Goal: Information Seeking & Learning: Find specific fact

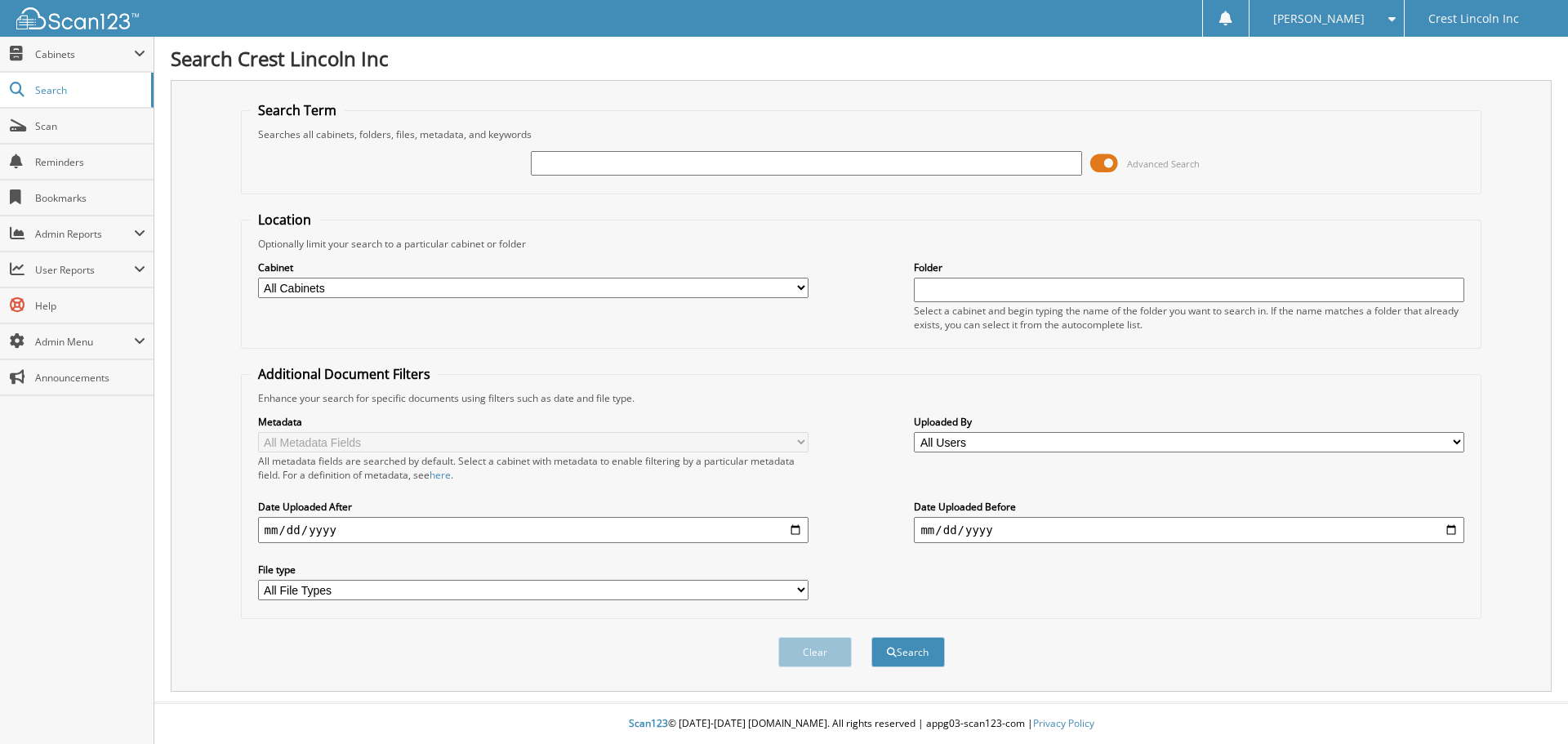
click at [1107, 166] on span at bounding box center [1103, 163] width 28 height 25
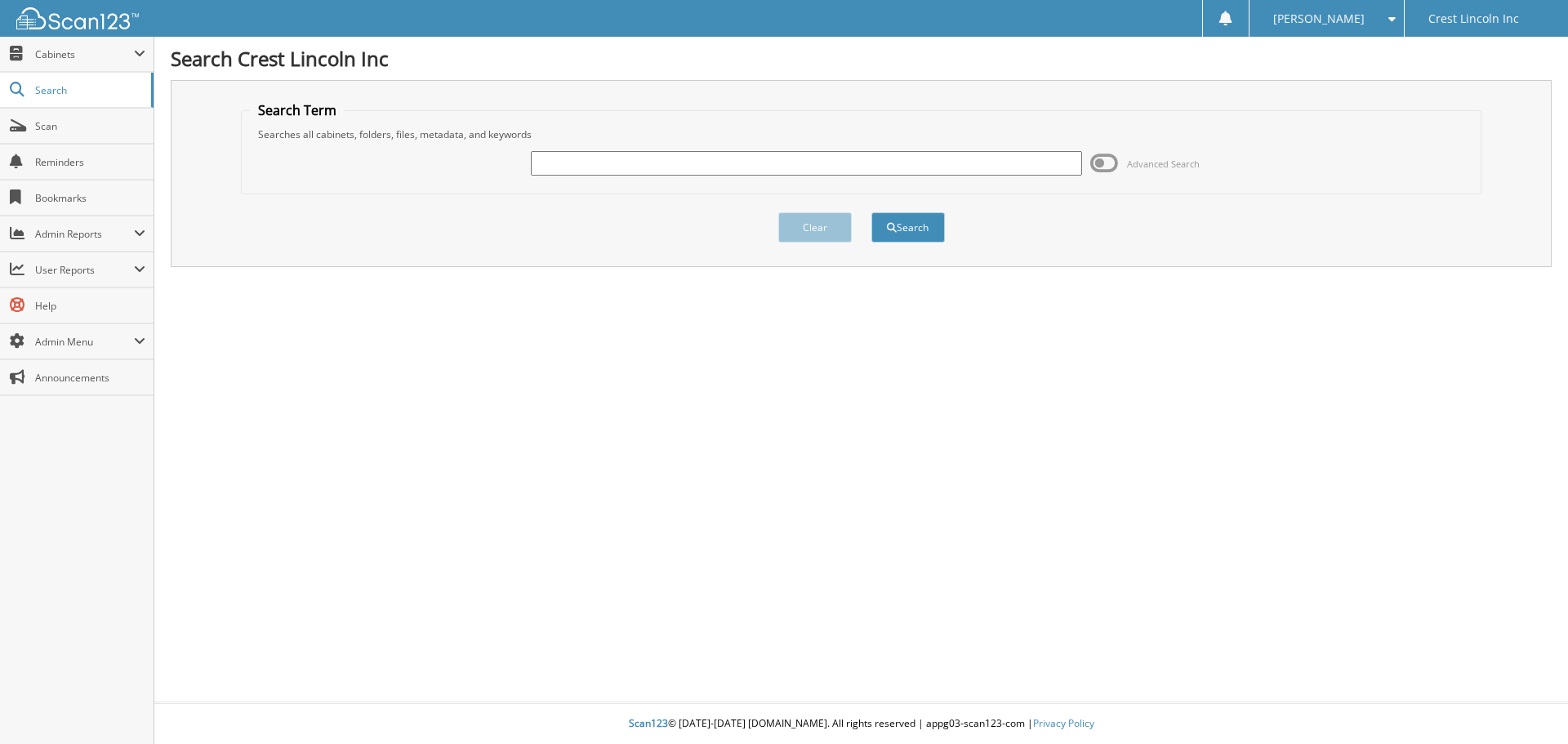
click at [646, 160] on input "text" at bounding box center [806, 163] width 550 height 25
type input "CARTIER"
click at [871, 212] on button "Search" at bounding box center [907, 227] width 74 height 30
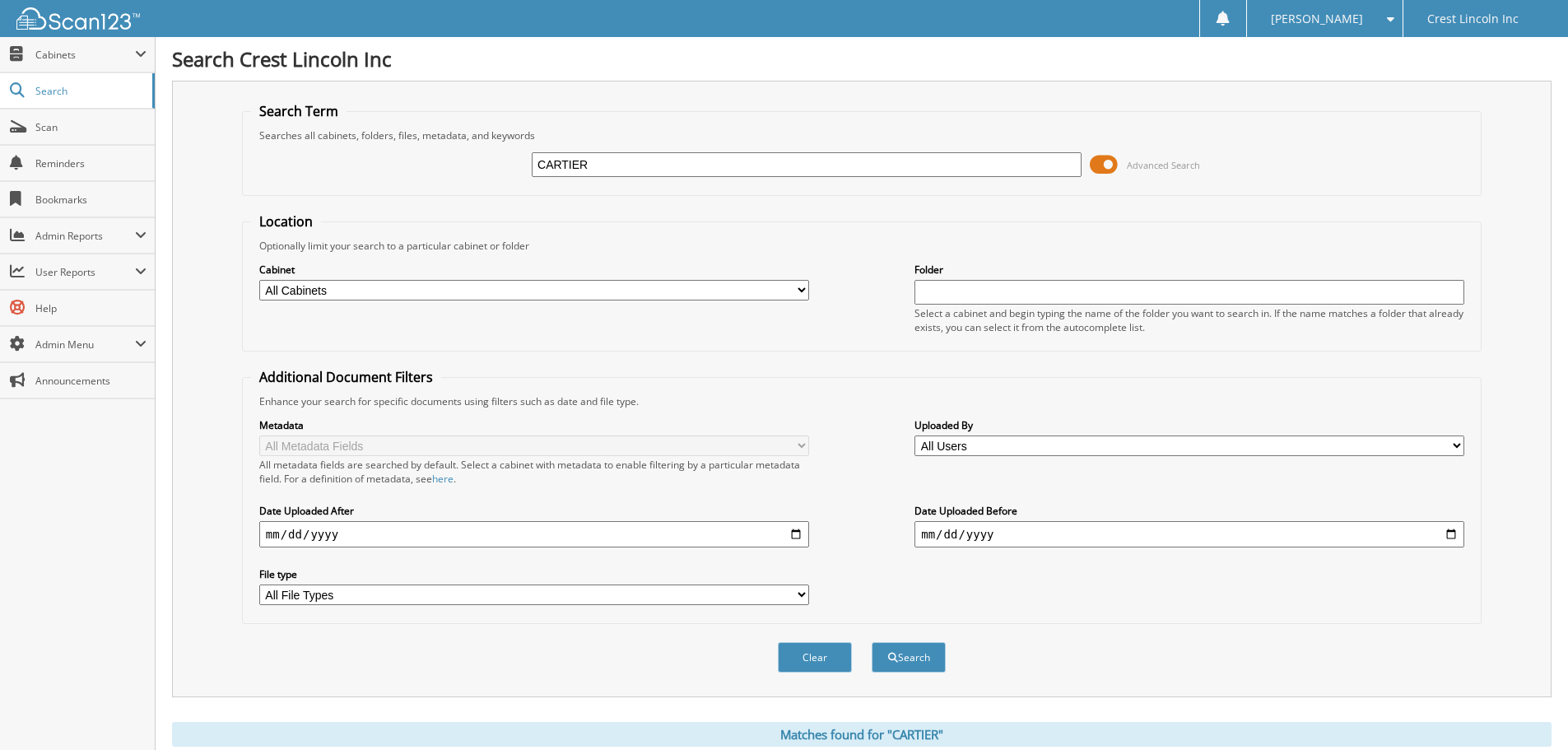
click at [1100, 165] on span at bounding box center [1103, 165] width 28 height 25
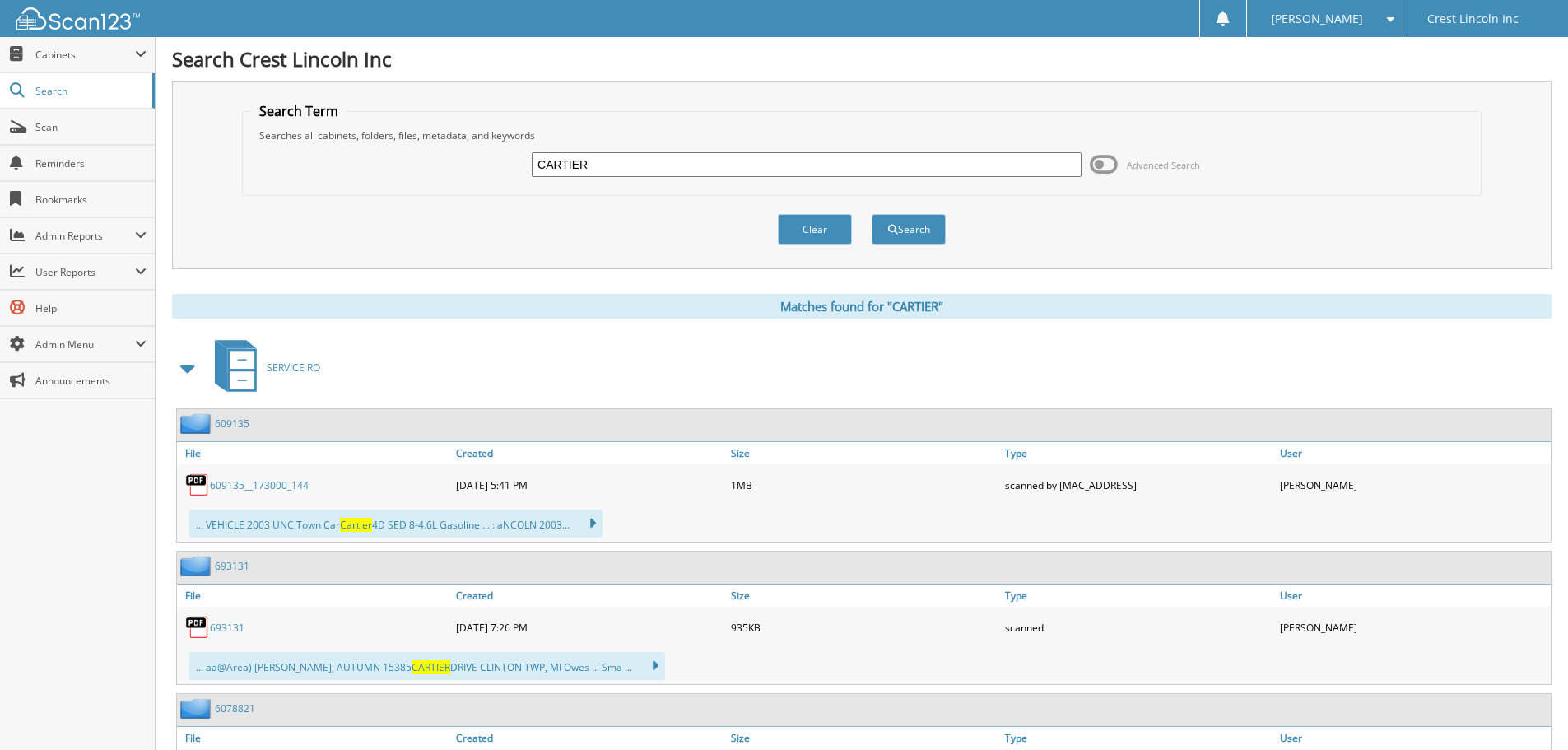
click at [190, 370] on span at bounding box center [189, 368] width 23 height 30
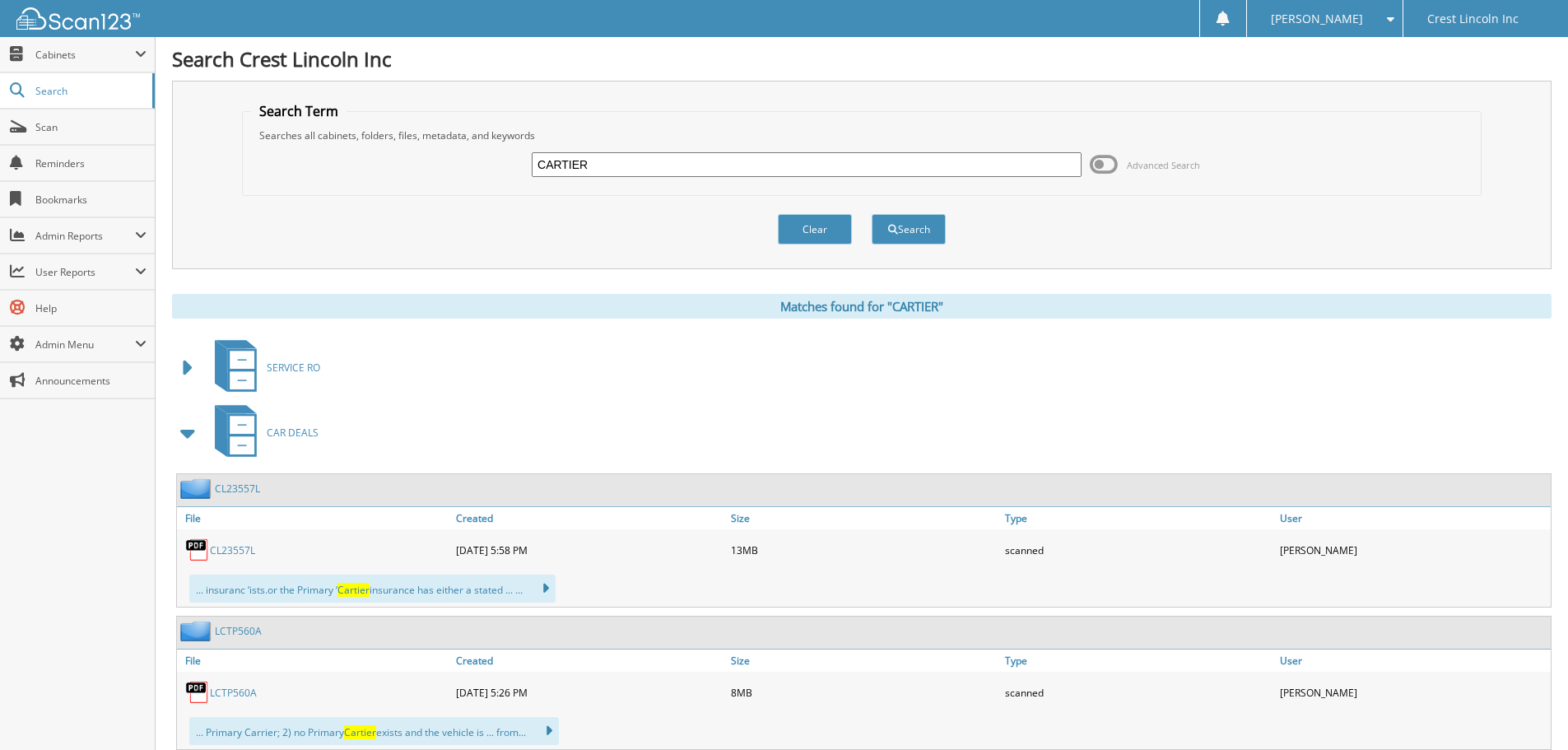
click at [621, 180] on div "CARTIER Advanced Search" at bounding box center [861, 165] width 1221 height 45
click at [623, 165] on input "CARTIER" at bounding box center [806, 165] width 550 height 25
type input "CL25742"
click at [945, 231] on button "Search" at bounding box center [908, 228] width 75 height 30
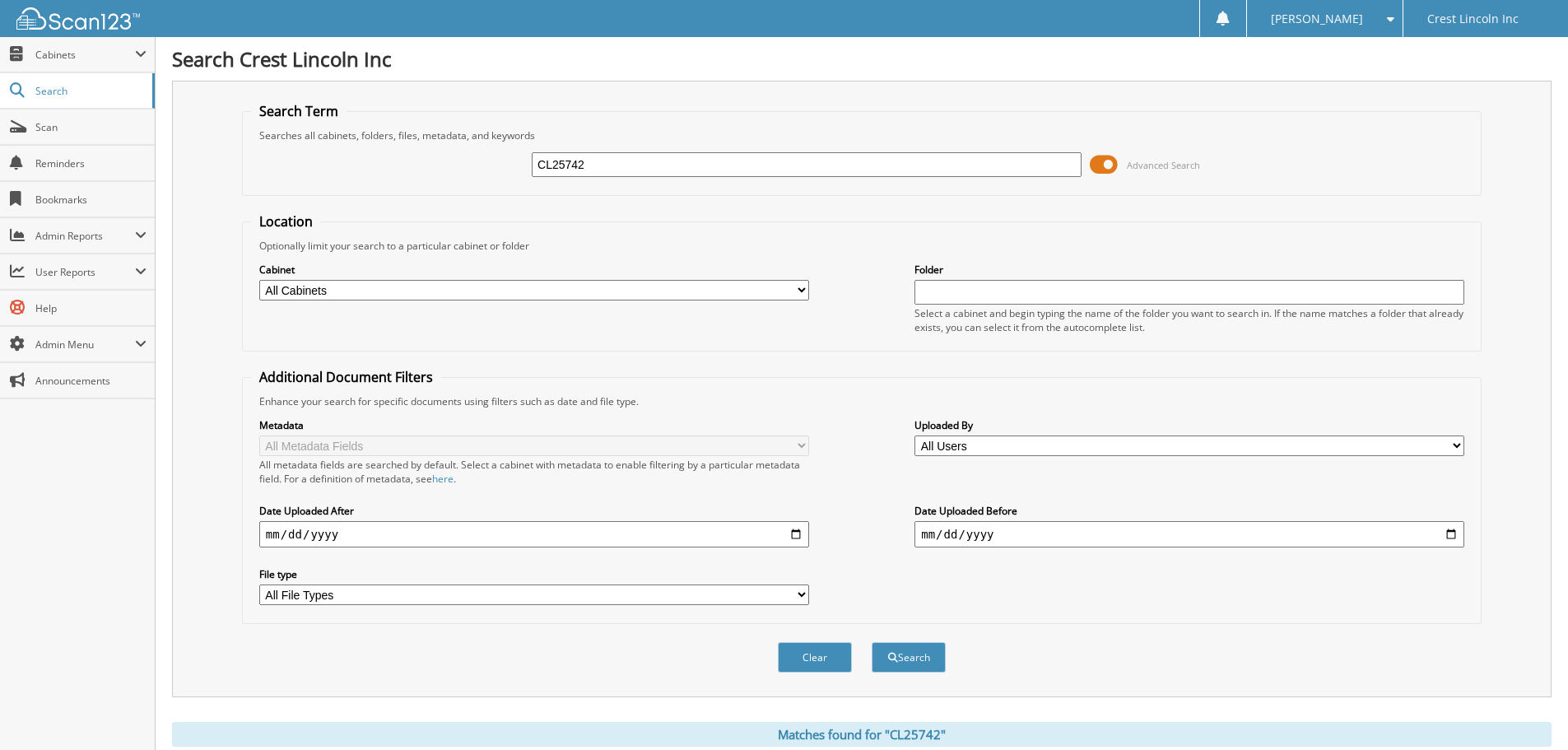
click at [1106, 161] on span at bounding box center [1103, 165] width 28 height 25
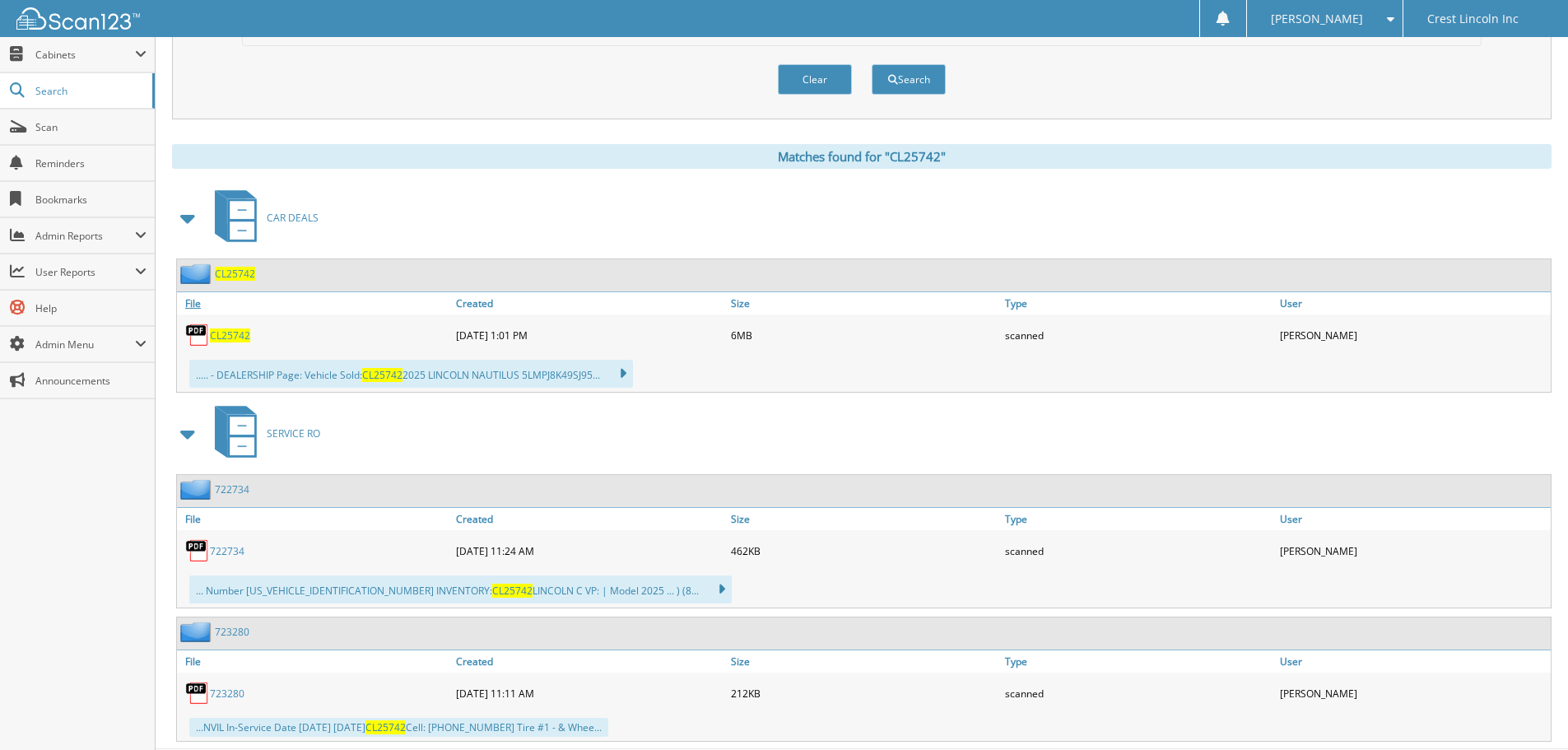
scroll to position [165, 0]
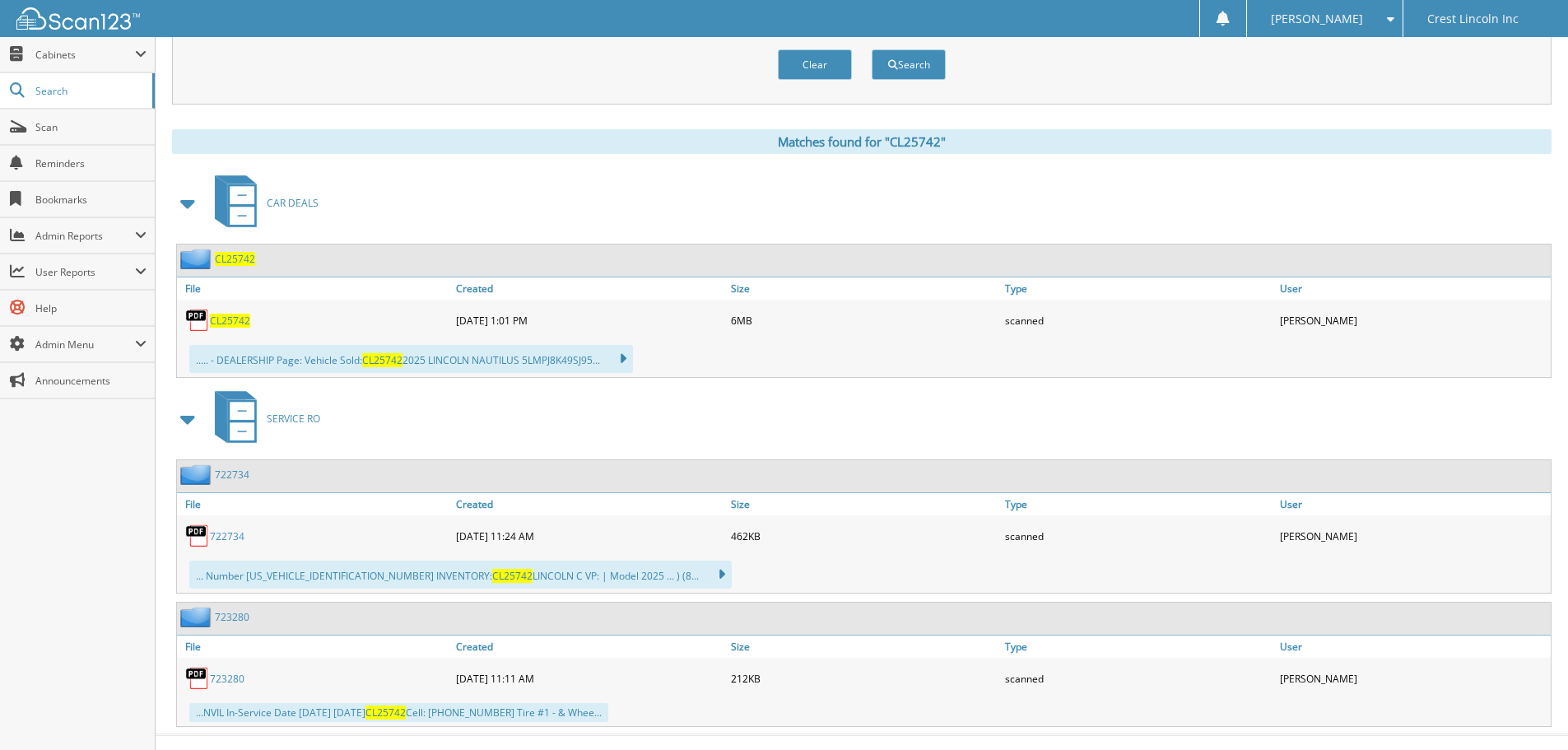
click at [226, 257] on span "CL25742" at bounding box center [235, 258] width 41 height 14
